Goal: Obtain resource: Obtain resource

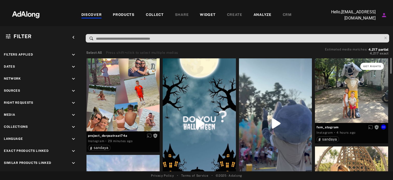
click at [369, 63] on button "Get rights" at bounding box center [373, 66] width 24 height 7
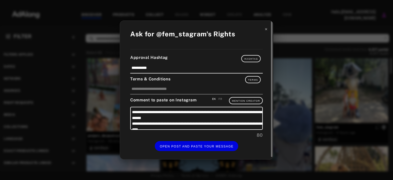
click at [268, 30] on icon at bounding box center [267, 29] width 4 height 4
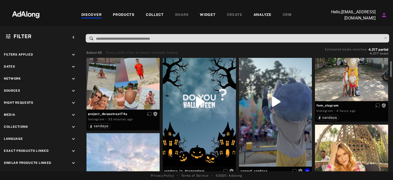
scroll to position [22, 0]
click at [71, 101] on icon "keyboard_arrow_down" at bounding box center [74, 103] width 6 height 6
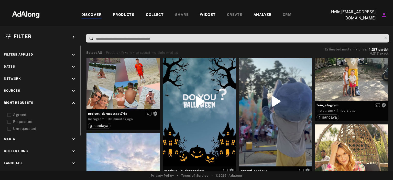
click at [22, 113] on div "Agreed" at bounding box center [45, 114] width 65 height 5
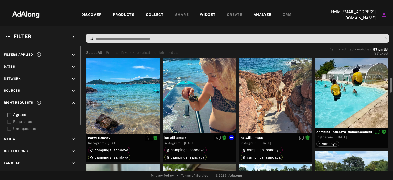
scroll to position [151, 0]
click at [229, 138] on icon at bounding box center [231, 137] width 4 height 4
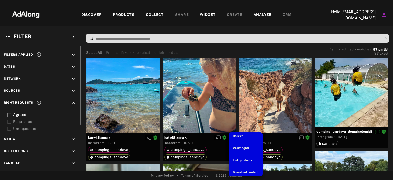
click at [242, 169] on li "Download content" at bounding box center [246, 172] width 34 height 8
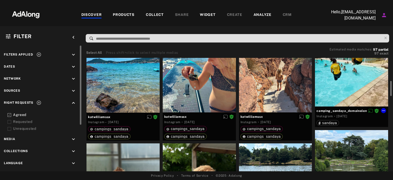
scroll to position [172, 0]
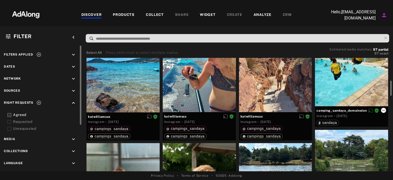
click at [383, 110] on icon at bounding box center [384, 110] width 4 height 4
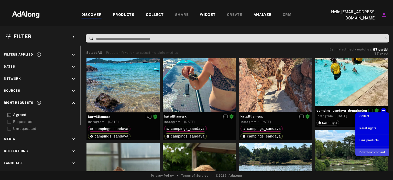
click at [378, 153] on span "Download content" at bounding box center [373, 153] width 26 height 4
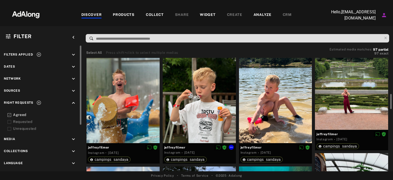
scroll to position [270, 0]
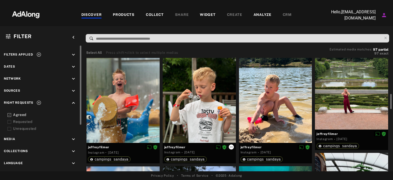
click at [231, 146] on icon at bounding box center [231, 147] width 4 height 4
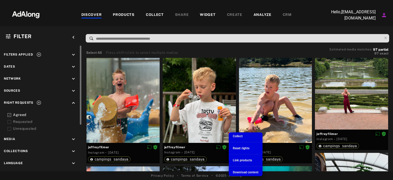
click at [239, 171] on span "Download content" at bounding box center [246, 173] width 26 height 4
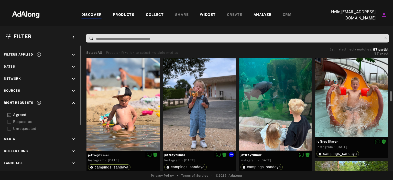
scroll to position [383, 0]
click at [231, 153] on icon at bounding box center [231, 154] width 4 height 4
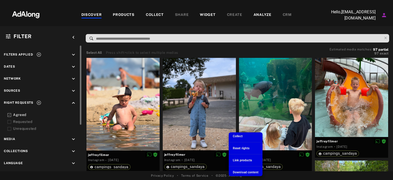
click at [238, 171] on span "Download content" at bounding box center [246, 173] width 26 height 4
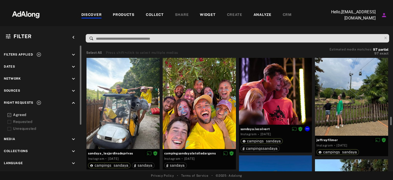
scroll to position [750, 0]
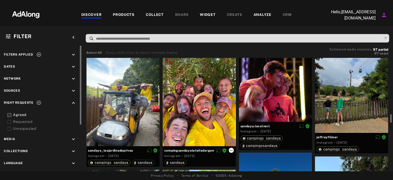
click at [230, 149] on icon at bounding box center [231, 150] width 4 height 4
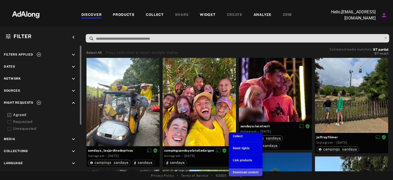
click at [245, 172] on span "Download content" at bounding box center [246, 173] width 26 height 4
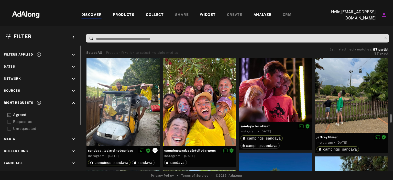
click at [156, 152] on icon at bounding box center [155, 150] width 4 height 4
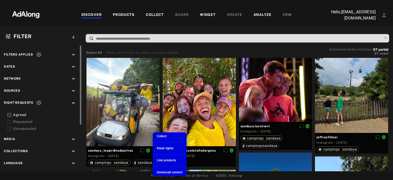
click at [176, 171] on span "Download content" at bounding box center [170, 173] width 26 height 4
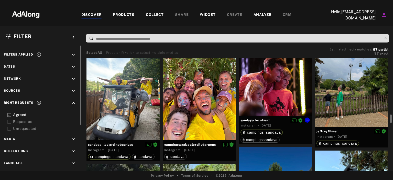
scroll to position [756, 0]
click at [307, 120] on icon at bounding box center [307, 120] width 4 height 4
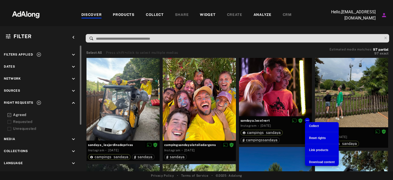
click at [312, 160] on div "Download content" at bounding box center [322, 162] width 26 height 5
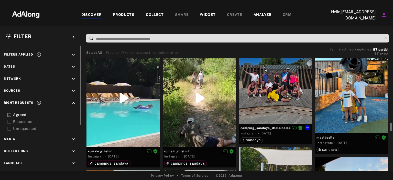
scroll to position [870, 0]
click at [384, 139] on icon at bounding box center [384, 137] width 4 height 4
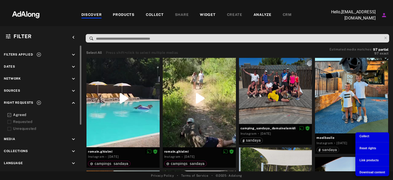
click at [365, 173] on span "Download content" at bounding box center [373, 173] width 26 height 4
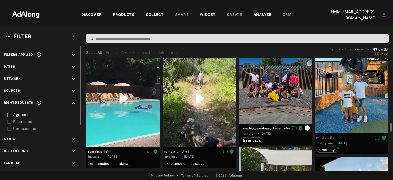
click at [309, 127] on icon at bounding box center [307, 128] width 4 height 4
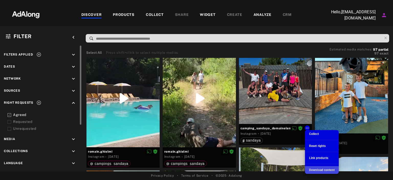
click at [320, 170] on span "Download content" at bounding box center [322, 170] width 26 height 4
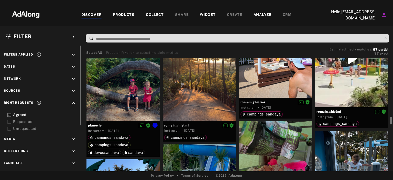
scroll to position [1139, 0]
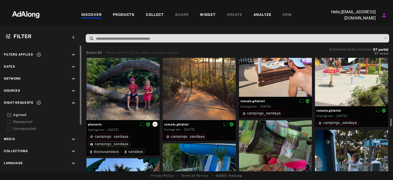
click at [155, 122] on icon at bounding box center [155, 124] width 4 height 4
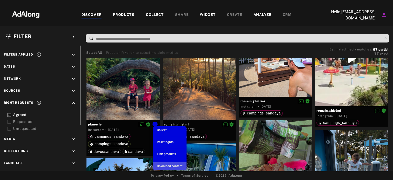
click at [176, 164] on span "Download content" at bounding box center [170, 166] width 26 height 4
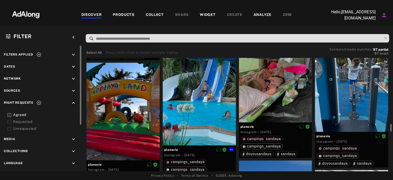
scroll to position [1235, 0]
click at [237, 151] on div "planevie Instagram · [DATE] campings_sandaya campings_sandaya [GEOGRAPHIC_DATA]" at bounding box center [199, 116] width 76 height 136
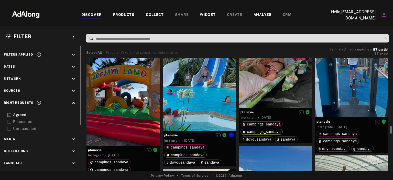
scroll to position [1253, 0]
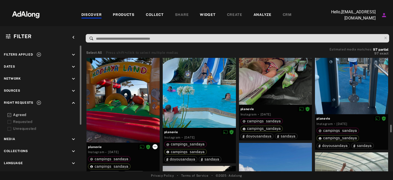
click at [157, 146] on icon at bounding box center [155, 147] width 4 height 4
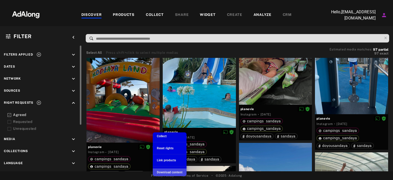
click at [165, 170] on li "Download content" at bounding box center [170, 172] width 34 height 8
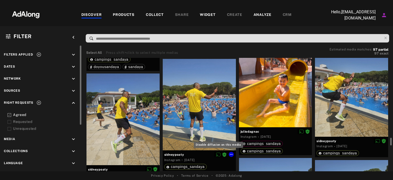
scroll to position [1495, 0]
click at [308, 131] on icon at bounding box center [307, 131] width 4 height 4
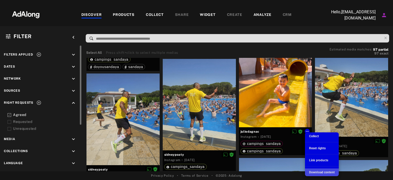
click at [316, 169] on li "Download content" at bounding box center [322, 172] width 34 height 8
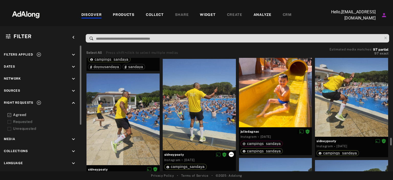
click at [230, 152] on icon at bounding box center [231, 154] width 4 height 4
click at [232, 153] on icon at bounding box center [231, 154] width 4 height 4
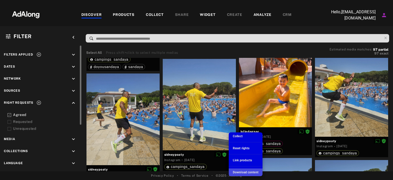
click at [244, 171] on span "Download content" at bounding box center [246, 173] width 26 height 4
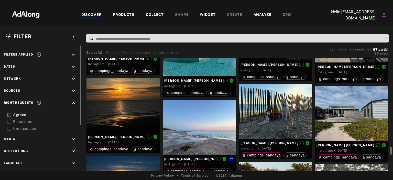
scroll to position [1763, 0]
click at [307, 145] on button at bounding box center [307, 142] width 5 height 5
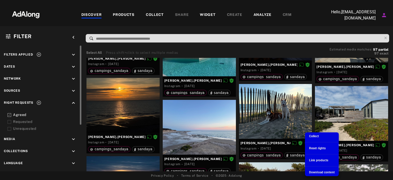
click at [312, 171] on span "Download content" at bounding box center [322, 173] width 26 height 4
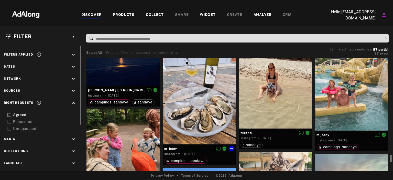
scroll to position [1888, 0]
click at [298, 144] on div "sandaya" at bounding box center [276, 144] width 70 height 7
click at [308, 134] on icon at bounding box center [307, 132] width 4 height 4
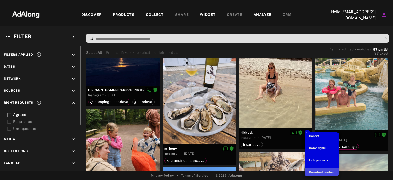
click at [313, 174] on span "Download content" at bounding box center [322, 173] width 26 height 4
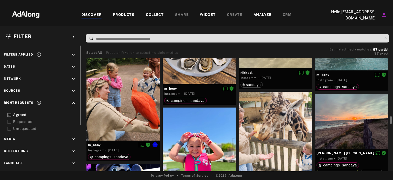
scroll to position [1957, 0]
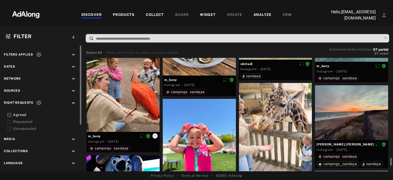
click at [155, 137] on icon at bounding box center [155, 136] width 4 height 4
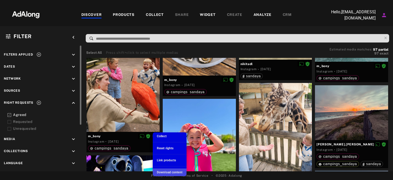
click at [172, 172] on span "Download content" at bounding box center [170, 173] width 26 height 4
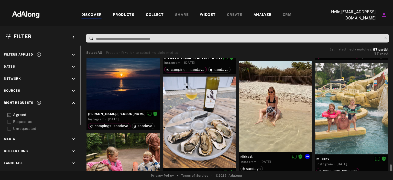
scroll to position [1896, 0]
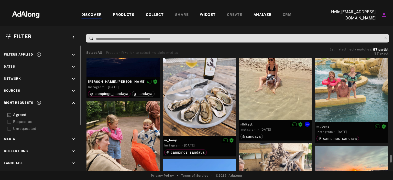
click at [385, 126] on div "m_bony" at bounding box center [352, 126] width 70 height 7
click at [385, 126] on icon at bounding box center [384, 126] width 3 height 1
click at [383, 126] on icon at bounding box center [384, 126] width 3 height 1
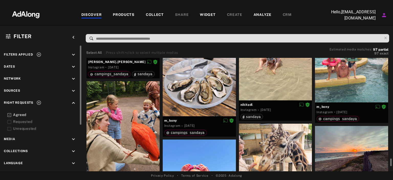
scroll to position [1919, 0]
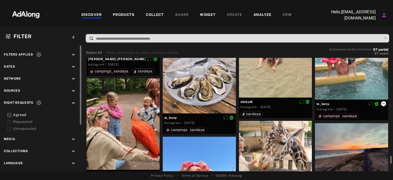
click at [383, 104] on icon at bounding box center [384, 104] width 4 height 4
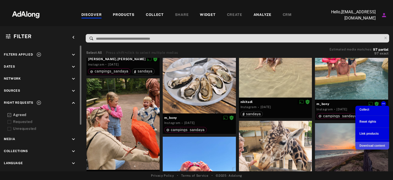
click at [371, 144] on span "Download content" at bounding box center [373, 146] width 26 height 4
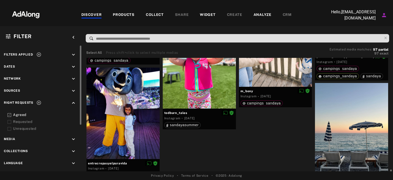
scroll to position [2052, 0]
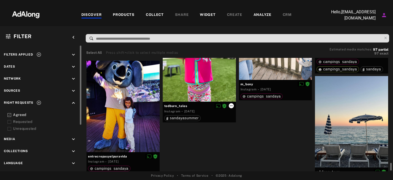
click at [232, 105] on icon at bounding box center [231, 106] width 4 height 4
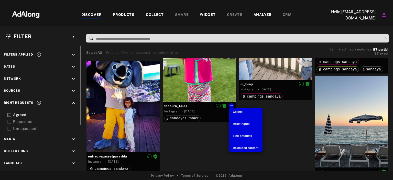
click at [245, 146] on span "Download content" at bounding box center [246, 148] width 26 height 4
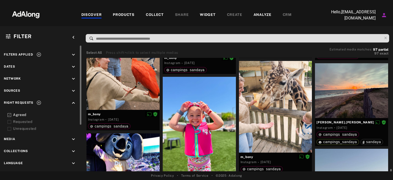
scroll to position [2071, 0]
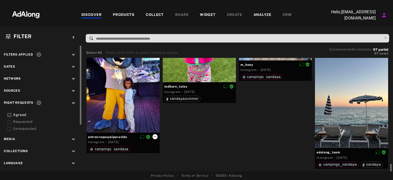
click at [157, 135] on button at bounding box center [155, 136] width 5 height 5
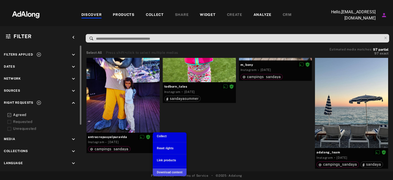
click at [166, 169] on li "Download content" at bounding box center [170, 172] width 34 height 8
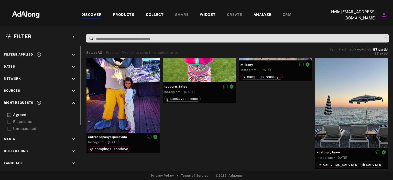
click at [11, 113] on rect at bounding box center [9, 114] width 3 height 3
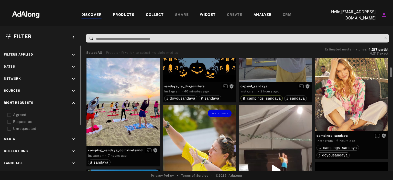
scroll to position [107, 0]
click at [157, 150] on icon at bounding box center [155, 150] width 4 height 4
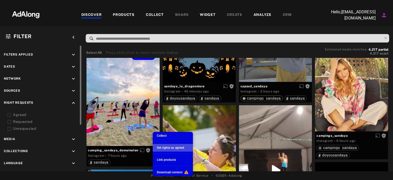
click at [178, 148] on span "Set rights as agreed" at bounding box center [170, 148] width 27 height 4
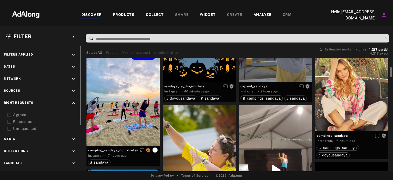
click at [154, 149] on icon at bounding box center [155, 150] width 4 height 4
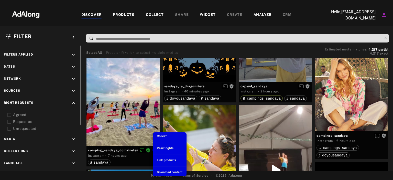
click at [145, 154] on div at bounding box center [196, 90] width 393 height 180
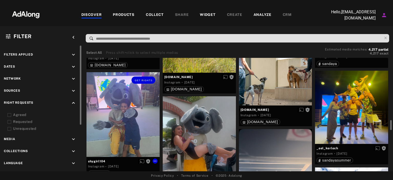
scroll to position [598, 0]
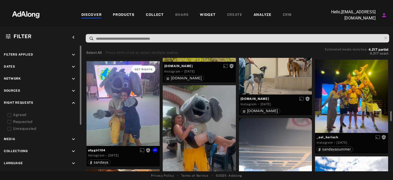
click at [148, 68] on span "Get rights" at bounding box center [144, 69] width 18 height 3
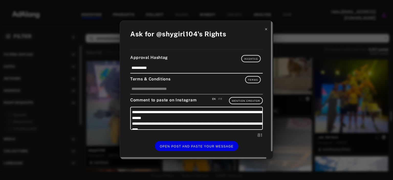
click at [267, 29] on icon at bounding box center [267, 29] width 4 height 4
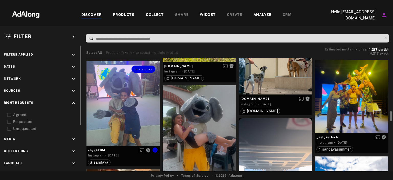
click at [132, 103] on div "Get rights" at bounding box center [123, 103] width 73 height 85
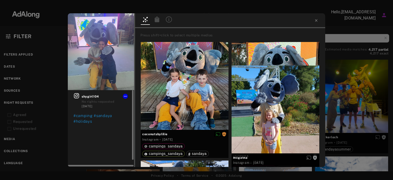
click at [91, 96] on span "shygirl104" at bounding box center [105, 96] width 47 height 5
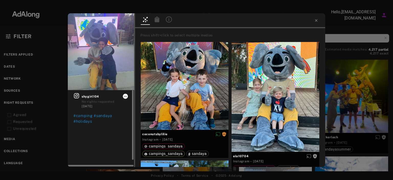
click at [125, 95] on icon at bounding box center [125, 96] width 4 height 4
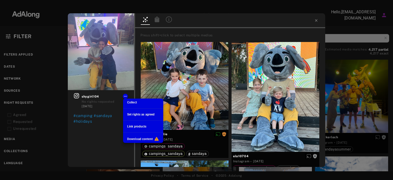
click at [75, 95] on div at bounding box center [196, 90] width 393 height 180
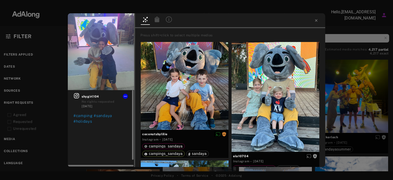
click at [76, 94] on icon at bounding box center [76, 96] width 6 height 6
